Goal: Transaction & Acquisition: Purchase product/service

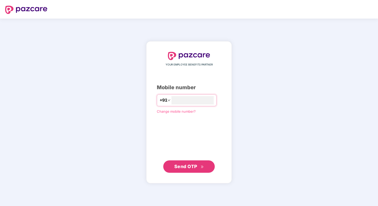
type input "*"
type input "**********"
click at [189, 164] on span "Send OTP" at bounding box center [185, 165] width 23 height 5
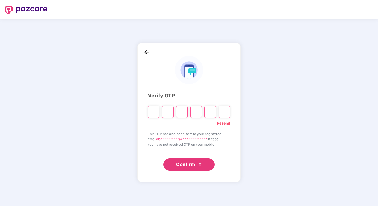
type input "*"
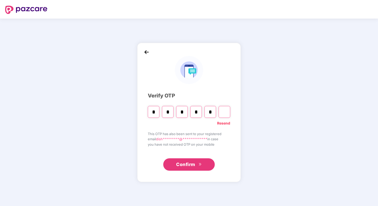
type input "*"
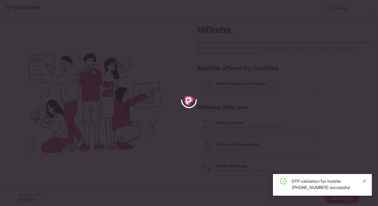
click at [365, 180] on icon "close" at bounding box center [364, 180] width 3 height 3
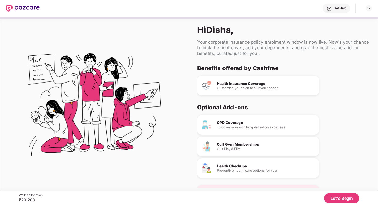
scroll to position [15, 0]
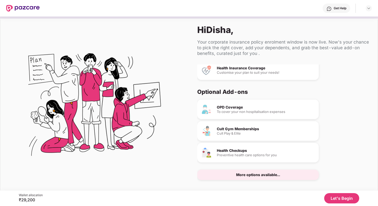
click at [343, 198] on button "Let's Begin" at bounding box center [341, 198] width 35 height 10
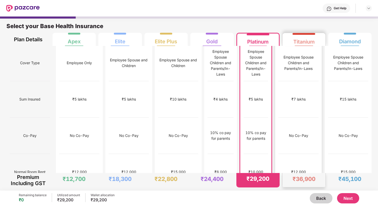
scroll to position [0, 0]
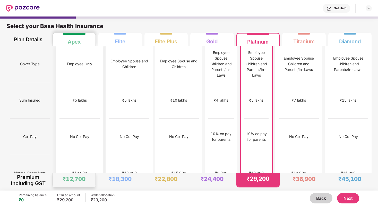
click at [68, 82] on div "₹5 lakhs" at bounding box center [80, 100] width 40 height 36
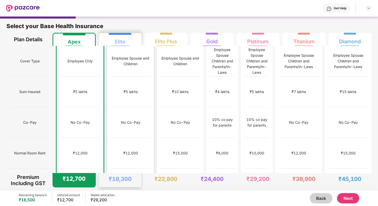
click at [130, 168] on div "No limit" at bounding box center [131, 183] width 40 height 31
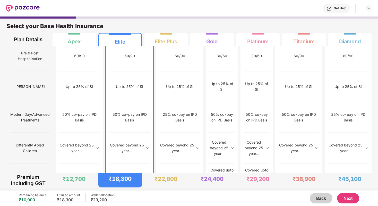
scroll to position [498, 0]
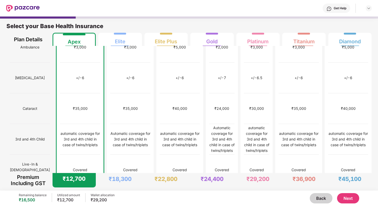
scroll to position [0, 0]
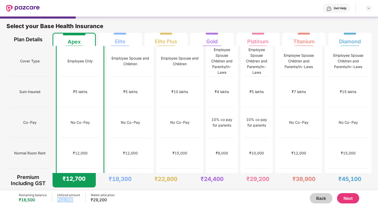
drag, startPoint x: 75, startPoint y: 201, endPoint x: 57, endPoint y: 202, distance: 18.3
click at [56, 202] on div "Remaining balance ₹16,500 Utilized amount ₹12,700 Wallet allocation ₹29,200" at bounding box center [67, 198] width 96 height 10
drag, startPoint x: 19, startPoint y: 201, endPoint x: 43, endPoint y: 201, distance: 24.0
click at [43, 201] on div "₹16,500" at bounding box center [33, 199] width 28 height 5
click at [352, 197] on button "Next" at bounding box center [348, 198] width 22 height 10
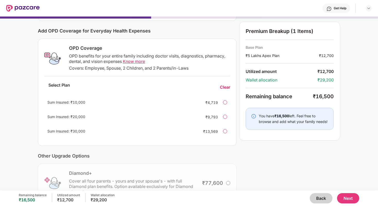
scroll to position [58, 0]
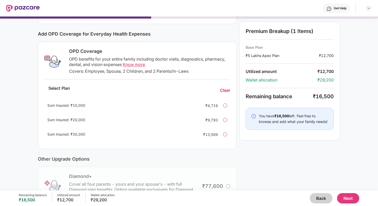
click at [349, 202] on button "Next" at bounding box center [348, 198] width 22 height 10
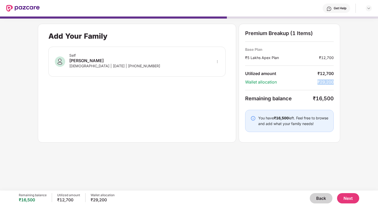
drag, startPoint x: 318, startPoint y: 80, endPoint x: 341, endPoint y: 80, distance: 22.4
click at [340, 80] on div "Premium Breakup (1 Items) Base Plan ₹5 Lakhs Apex Plan ₹12,700 Utilized amount …" at bounding box center [289, 83] width 101 height 119
click at [347, 198] on button "Next" at bounding box center [348, 198] width 22 height 10
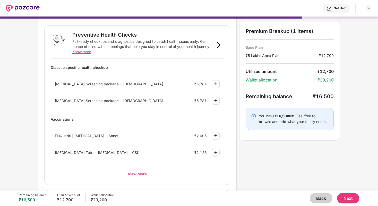
scroll to position [0, 0]
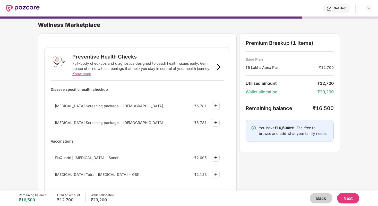
click at [215, 106] on img at bounding box center [216, 106] width 6 height 6
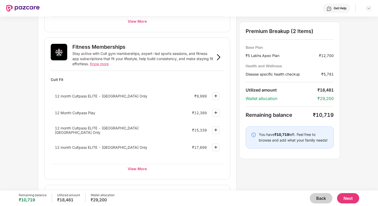
scroll to position [189, 0]
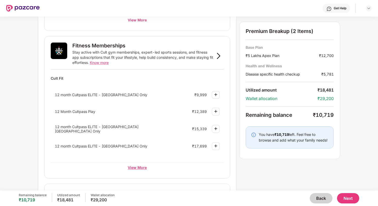
click at [185, 167] on div "View More" at bounding box center [137, 167] width 173 height 9
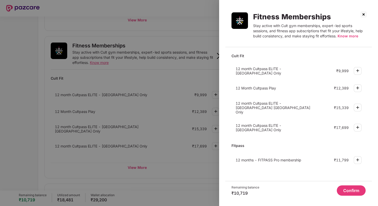
click at [356, 68] on img at bounding box center [358, 70] width 6 height 6
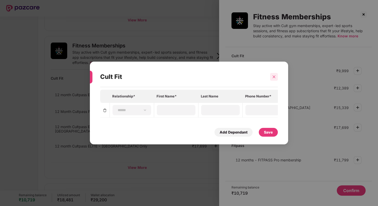
click at [277, 78] on div at bounding box center [274, 77] width 8 height 8
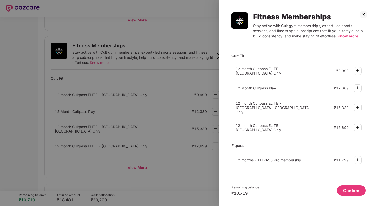
click at [358, 70] on img at bounding box center [358, 70] width 6 height 6
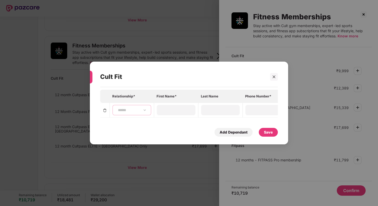
click at [130, 111] on select "**********" at bounding box center [132, 110] width 30 height 4
select select "****"
type input "*****"
type input "******"
type input "**********"
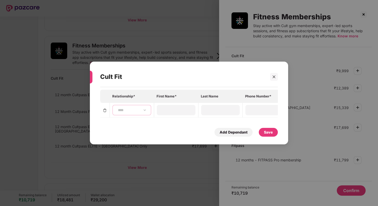
type input "**********"
click at [274, 133] on div "Save" at bounding box center [268, 132] width 19 height 9
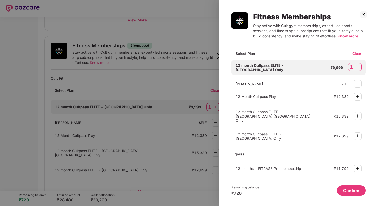
scroll to position [0, 0]
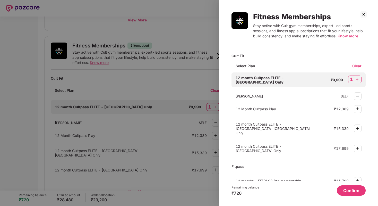
click at [346, 189] on button "Confirm" at bounding box center [351, 190] width 29 height 10
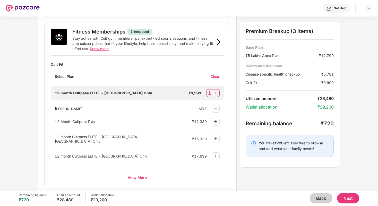
scroll to position [212, 0]
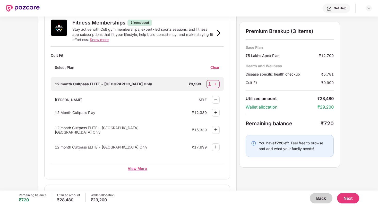
click at [136, 165] on div "View More" at bounding box center [137, 168] width 173 height 9
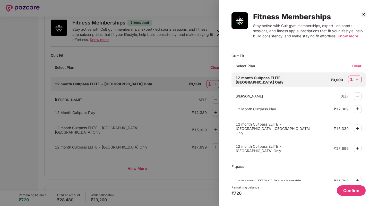
scroll to position [12, 0]
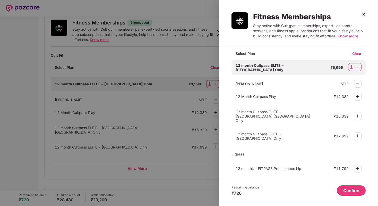
click at [176, 100] on div at bounding box center [189, 103] width 378 height 206
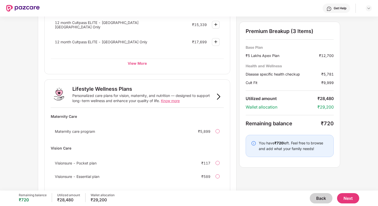
scroll to position [338, 0]
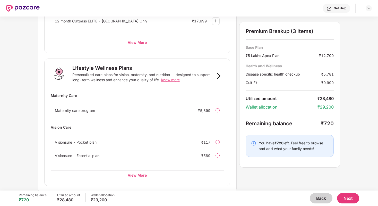
click at [140, 171] on div "View More" at bounding box center [137, 174] width 173 height 9
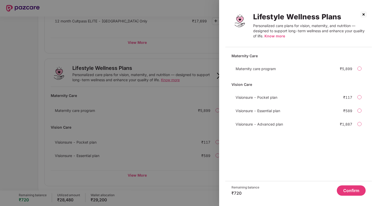
click at [359, 112] on div at bounding box center [360, 110] width 4 height 4
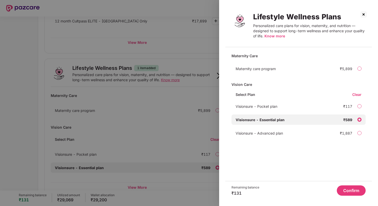
click at [359, 106] on div at bounding box center [360, 106] width 4 height 4
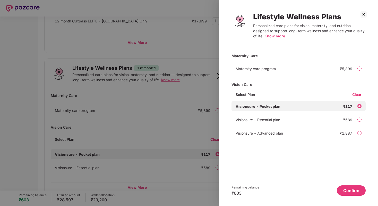
click at [359, 121] on div at bounding box center [360, 119] width 4 height 4
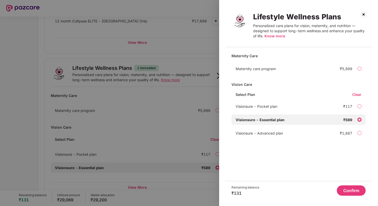
click at [354, 193] on button "Confirm" at bounding box center [351, 190] width 29 height 10
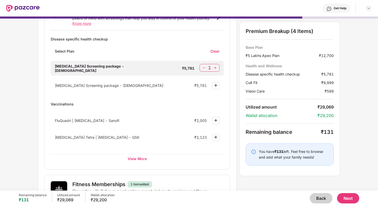
scroll to position [50, 0]
click at [133, 158] on div "View More" at bounding box center [137, 158] width 173 height 9
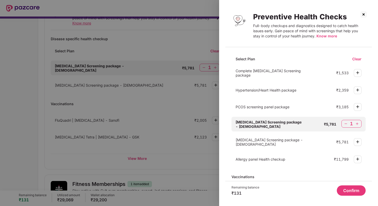
scroll to position [55, 0]
click at [356, 106] on img at bounding box center [358, 107] width 6 height 6
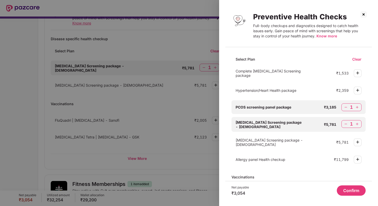
click at [211, 112] on div at bounding box center [189, 103] width 378 height 206
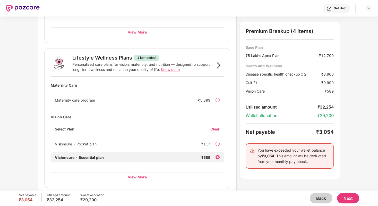
scroll to position [348, 0]
click at [218, 156] on div at bounding box center [218, 157] width 4 height 4
click at [216, 127] on div "Clear" at bounding box center [216, 129] width 13 height 5
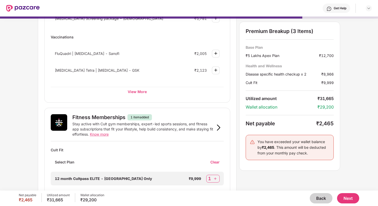
scroll to position [101, 0]
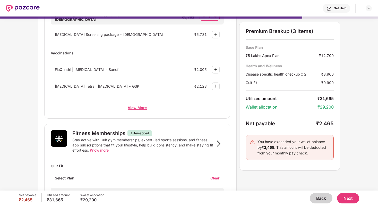
click at [139, 108] on div "View More" at bounding box center [137, 107] width 173 height 9
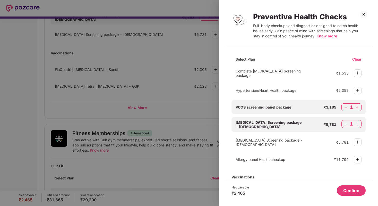
click at [253, 121] on span "[MEDICAL_DATA] Screening package - [DEMOGRAPHIC_DATA]" at bounding box center [269, 124] width 66 height 9
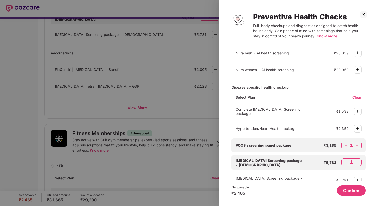
scroll to position [19, 0]
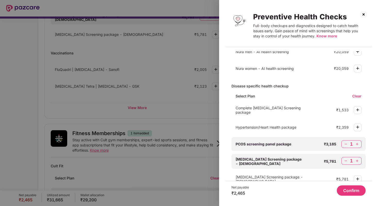
click at [248, 194] on div "₹2,465" at bounding box center [241, 192] width 18 height 5
click at [357, 193] on button "Confirm" at bounding box center [351, 190] width 29 height 10
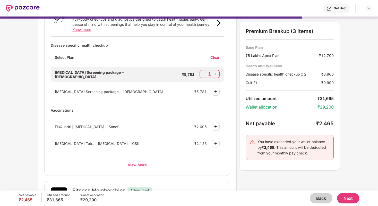
scroll to position [68, 0]
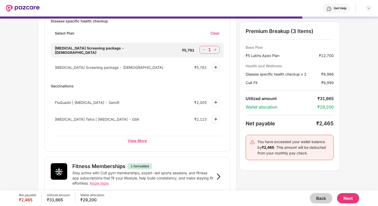
click at [138, 142] on div "View More" at bounding box center [137, 140] width 173 height 9
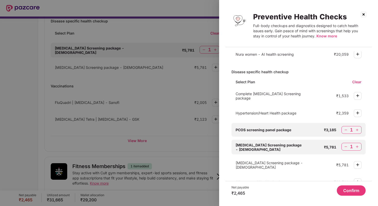
scroll to position [0, 0]
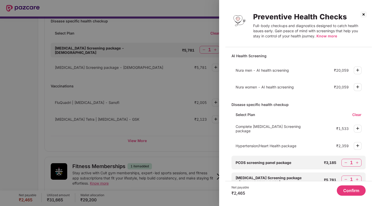
click at [197, 88] on div at bounding box center [189, 103] width 378 height 206
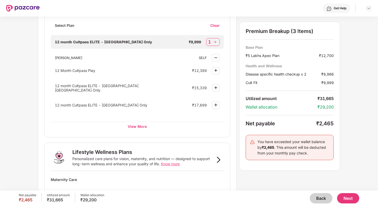
scroll to position [241, 0]
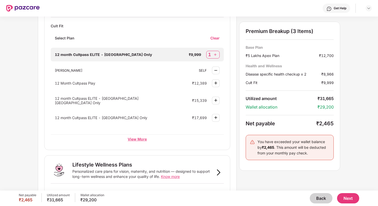
click at [134, 135] on div "View More" at bounding box center [137, 138] width 173 height 9
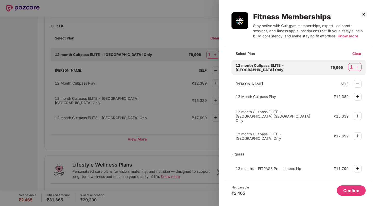
scroll to position [0, 0]
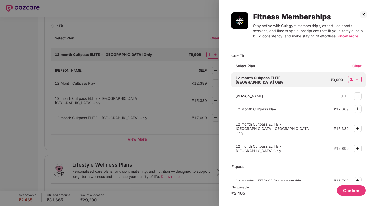
click at [356, 192] on button "Confirm" at bounding box center [351, 190] width 29 height 10
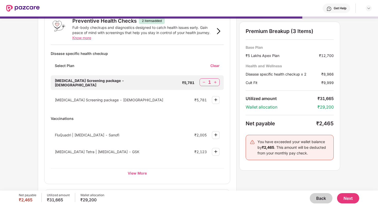
scroll to position [38, 0]
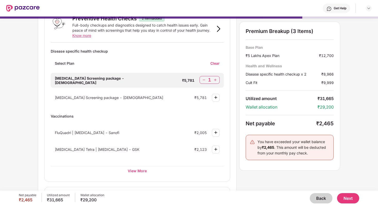
click at [213, 65] on div "Clear" at bounding box center [216, 63] width 13 height 5
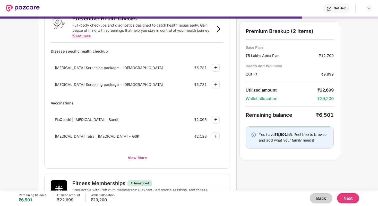
click at [215, 69] on img at bounding box center [216, 67] width 6 height 6
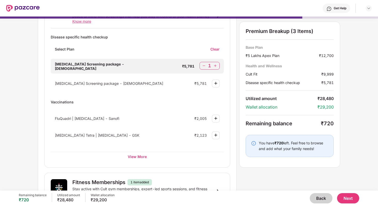
scroll to position [56, 0]
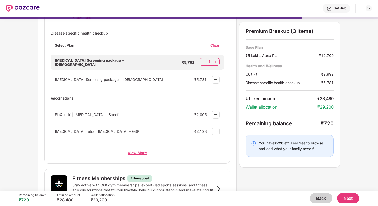
click at [146, 155] on div "View More" at bounding box center [137, 152] width 173 height 9
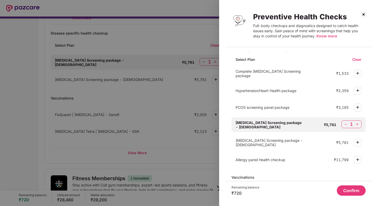
scroll to position [55, 0]
click at [163, 144] on div at bounding box center [189, 103] width 378 height 206
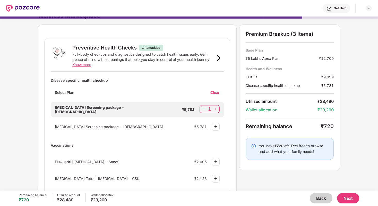
scroll to position [4, 0]
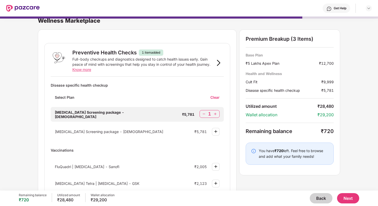
click at [216, 97] on div "Clear" at bounding box center [216, 97] width 13 height 5
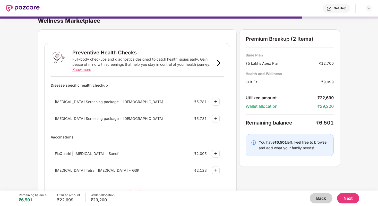
click at [215, 101] on img at bounding box center [216, 101] width 6 height 6
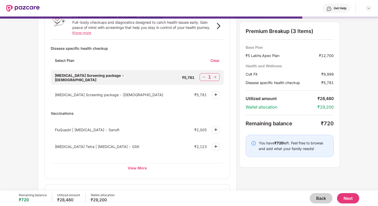
scroll to position [59, 0]
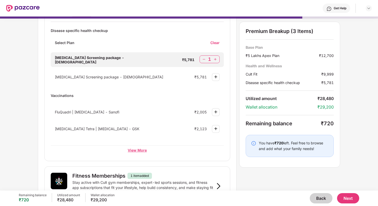
click at [173, 150] on div "View More" at bounding box center [137, 149] width 173 height 9
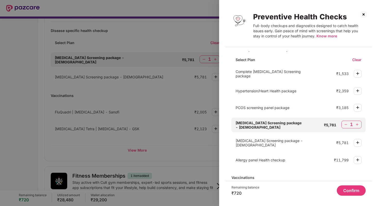
click at [354, 106] on div at bounding box center [358, 108] width 8 height 8
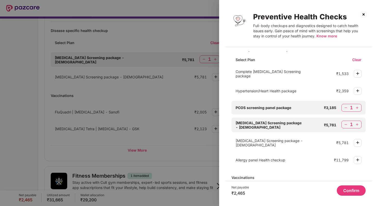
click at [353, 189] on button "Confirm" at bounding box center [351, 190] width 29 height 10
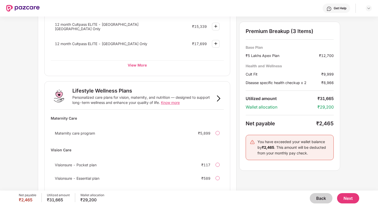
scroll to position [310, 0]
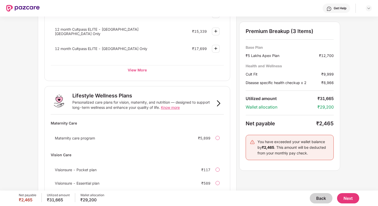
click at [353, 201] on button "Next" at bounding box center [348, 198] width 22 height 10
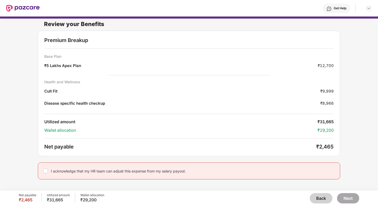
scroll to position [2, 0]
click at [319, 197] on button "Back" at bounding box center [321, 198] width 23 height 10
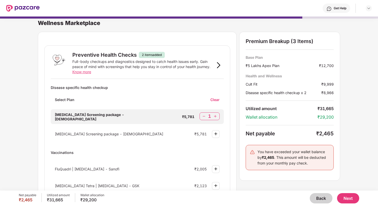
scroll to position [2, 0]
click at [213, 99] on div "Clear" at bounding box center [216, 99] width 13 height 5
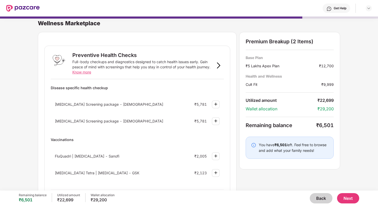
click at [215, 103] on img at bounding box center [216, 104] width 6 height 6
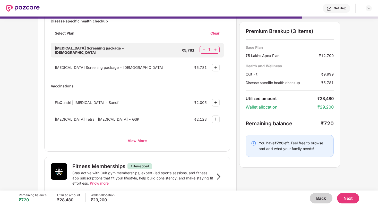
scroll to position [72, 0]
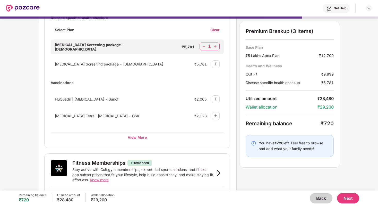
click at [137, 135] on div "View More" at bounding box center [137, 136] width 173 height 9
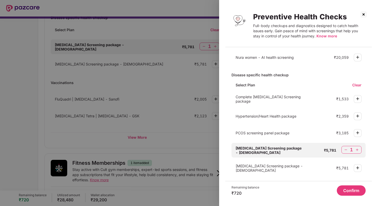
scroll to position [38, 0]
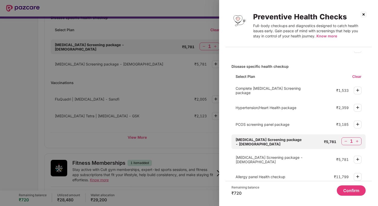
click at [357, 191] on button "Confirm" at bounding box center [351, 190] width 29 height 10
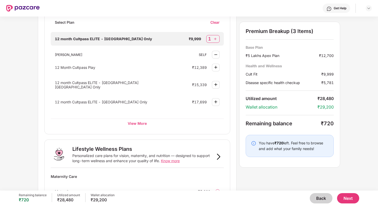
scroll to position [338, 0]
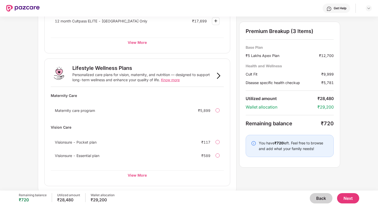
click at [217, 155] on div at bounding box center [218, 155] width 4 height 4
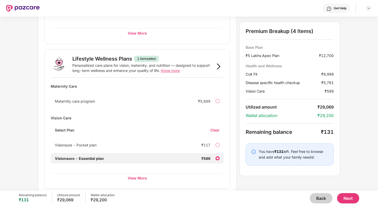
scroll to position [343, 0]
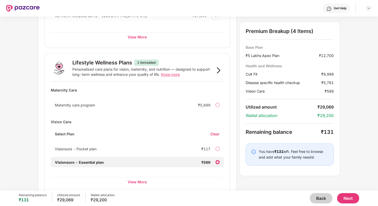
click at [346, 199] on button "Next" at bounding box center [348, 198] width 22 height 10
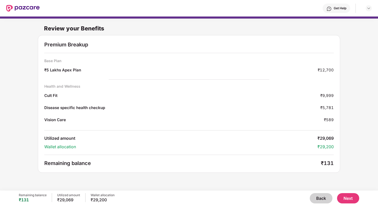
click at [346, 195] on button "Next" at bounding box center [348, 198] width 22 height 10
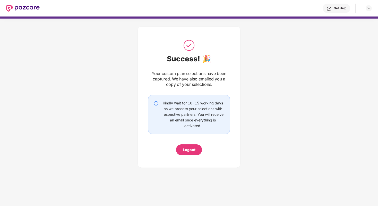
click at [193, 148] on div "Logout" at bounding box center [189, 150] width 13 height 6
